Goal: Complete application form

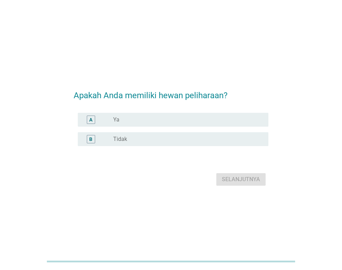
click at [155, 122] on div "radio_button_unchecked Ya" at bounding box center [185, 119] width 144 height 7
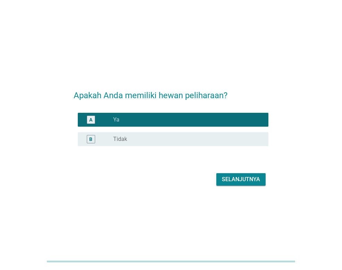
click at [230, 186] on div "Selanjutnya" at bounding box center [171, 179] width 195 height 17
click at [230, 179] on div "Selanjutnya" at bounding box center [241, 179] width 38 height 8
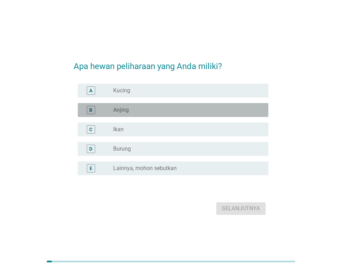
click at [186, 114] on div "B radio_button_unchecked Anjing" at bounding box center [173, 110] width 190 height 14
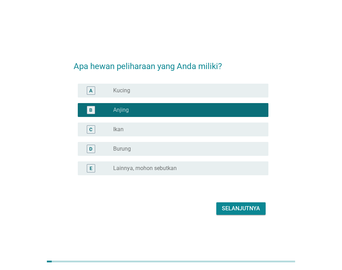
click at [248, 207] on div "Selanjutnya" at bounding box center [241, 208] width 38 height 8
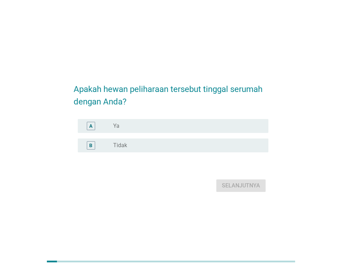
click at [159, 125] on div "radio_button_unchecked Ya" at bounding box center [185, 125] width 144 height 7
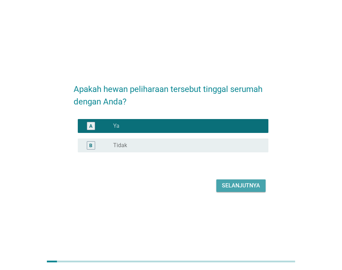
click at [240, 185] on div "Selanjutnya" at bounding box center [241, 185] width 38 height 8
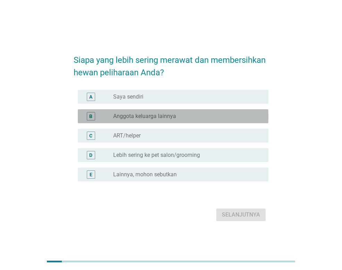
click at [149, 116] on label "Anggota keluarga lainnya" at bounding box center [144, 116] width 63 height 7
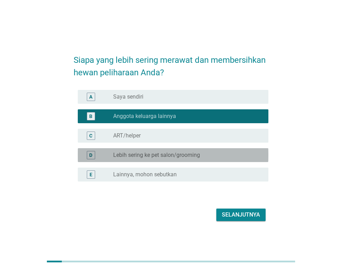
click at [155, 151] on div "radio_button_unchecked Lebih [PERSON_NAME] pet salon/grooming" at bounding box center [187, 155] width 149 height 8
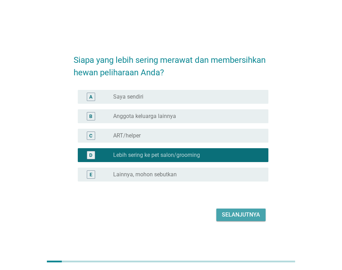
click at [234, 214] on div "Selanjutnya" at bounding box center [241, 214] width 38 height 8
